Goal: Task Accomplishment & Management: Use online tool/utility

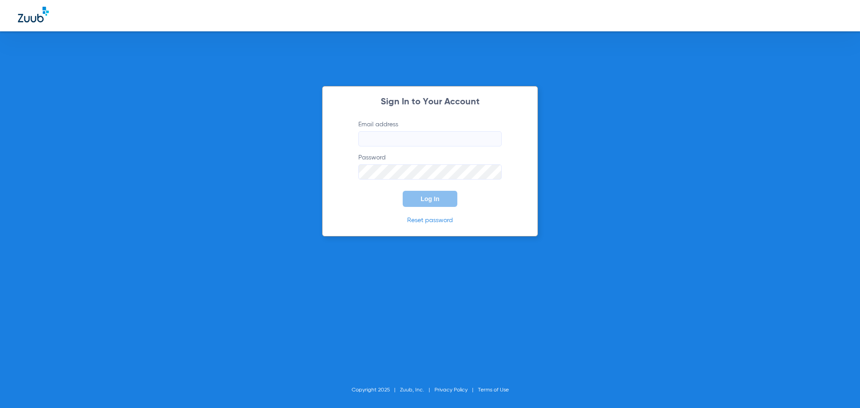
click at [453, 135] on input "Email address" at bounding box center [429, 138] width 143 height 15
type input "[PERSON_NAME][EMAIL_ADDRESS][DOMAIN_NAME]"
click at [403, 191] on button "Log In" at bounding box center [430, 199] width 55 height 16
click at [510, 224] on p "Reset password" at bounding box center [430, 222] width 170 height 9
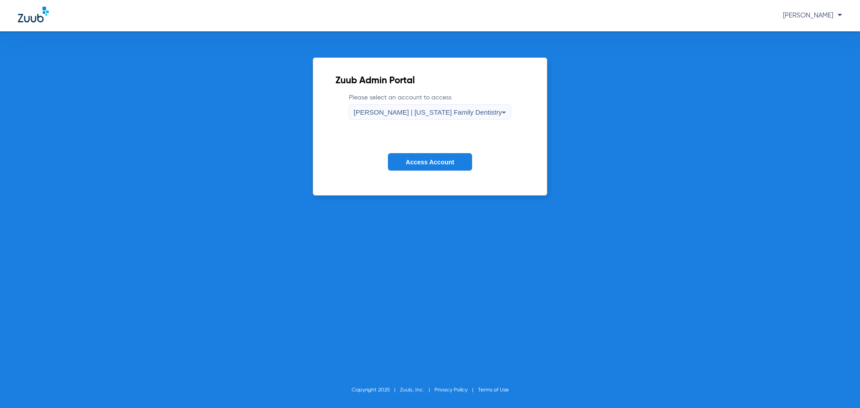
click at [479, 111] on span "[PERSON_NAME] | [US_STATE] Family Dentistry" at bounding box center [428, 112] width 148 height 8
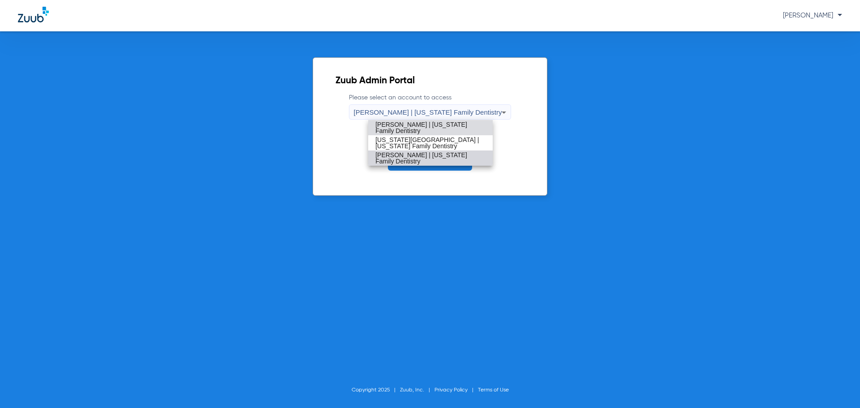
click at [414, 160] on span "[PERSON_NAME] | [US_STATE] Family Dentistry" at bounding box center [430, 158] width 110 height 13
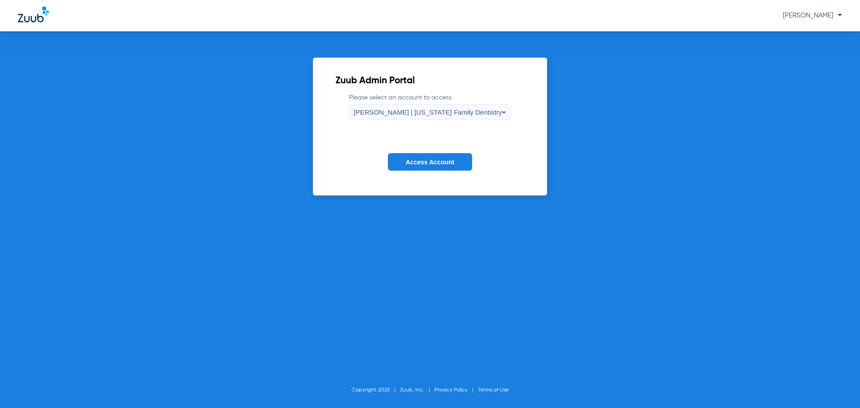
click at [413, 161] on span "Access Account" at bounding box center [430, 162] width 48 height 7
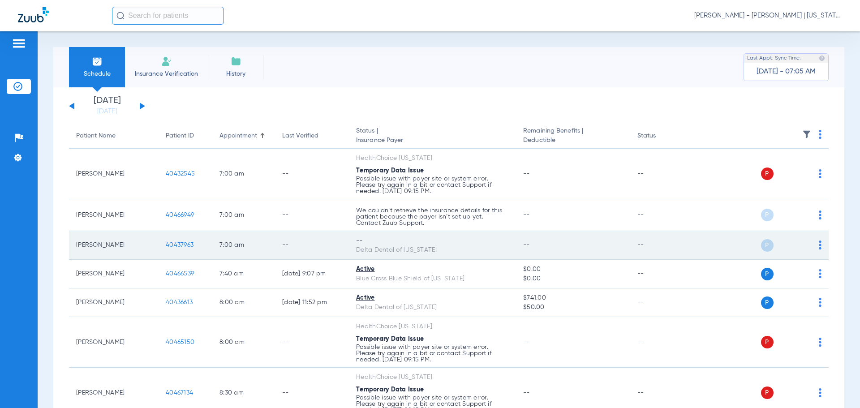
click at [174, 243] on span "40437963" at bounding box center [180, 245] width 28 height 6
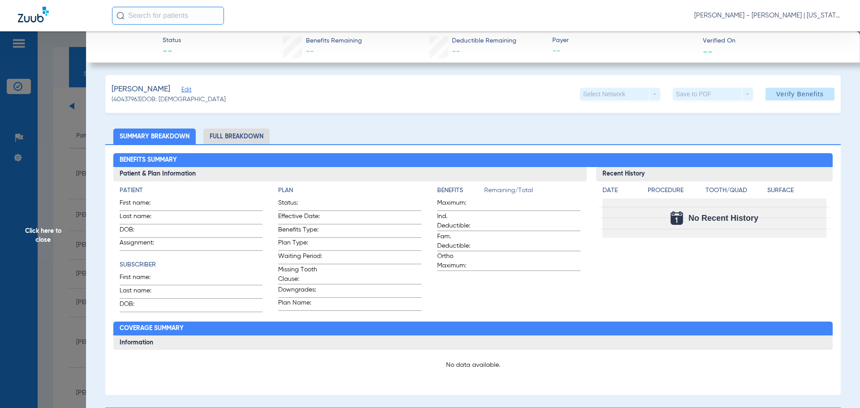
click at [247, 136] on li "Full Breakdown" at bounding box center [236, 137] width 66 height 16
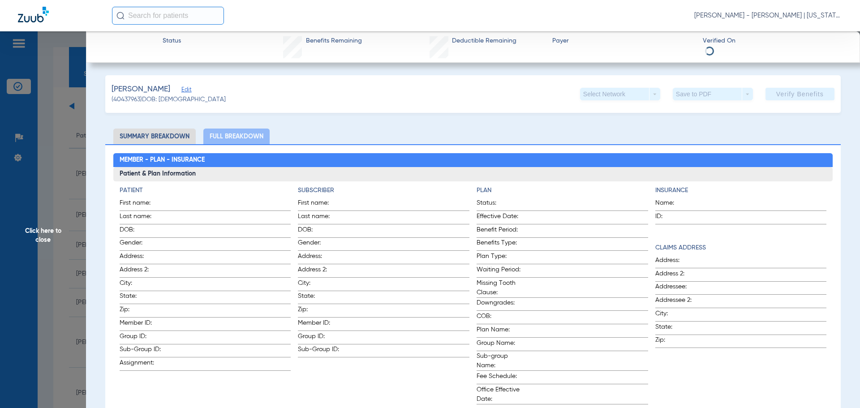
click at [167, 146] on div "Member - Plan - Insurance Patient & Plan Information Patient First name: Last n…" at bounding box center [473, 351] width 736 height 414
click at [164, 134] on li "Summary Breakdown" at bounding box center [154, 137] width 82 height 16
click at [52, 229] on span "Click here to close" at bounding box center [43, 235] width 86 height 408
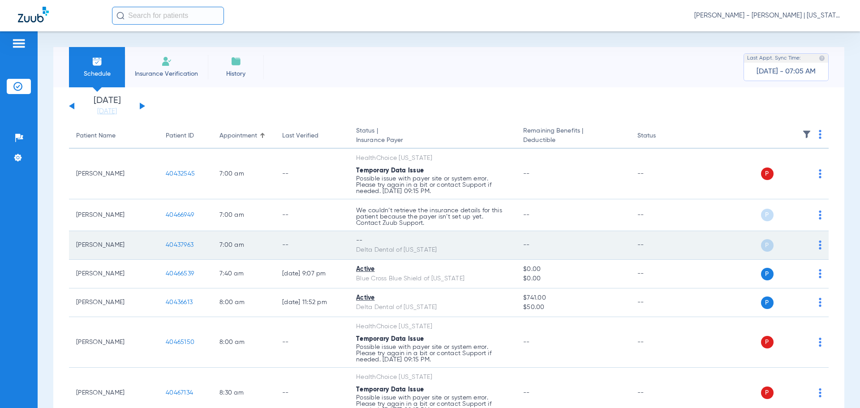
click at [406, 251] on div "Delta Dental of [US_STATE]" at bounding box center [432, 250] width 153 height 9
click at [331, 238] on td "--" at bounding box center [312, 245] width 74 height 29
